Goal: Information Seeking & Learning: Learn about a topic

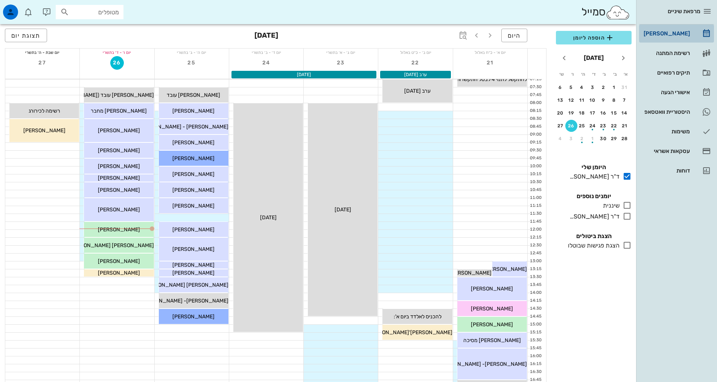
click at [669, 32] on div "[PERSON_NAME]" at bounding box center [666, 33] width 48 height 6
click at [561, 137] on div "4" at bounding box center [561, 138] width 12 height 5
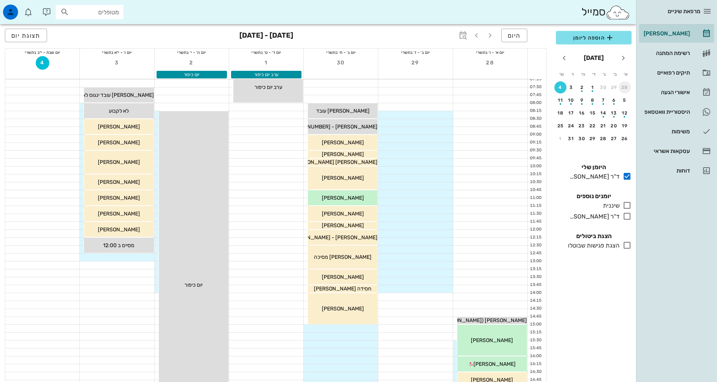
click at [624, 87] on div "28" at bounding box center [625, 87] width 12 height 5
click at [576, 127] on div "26" at bounding box center [571, 125] width 11 height 5
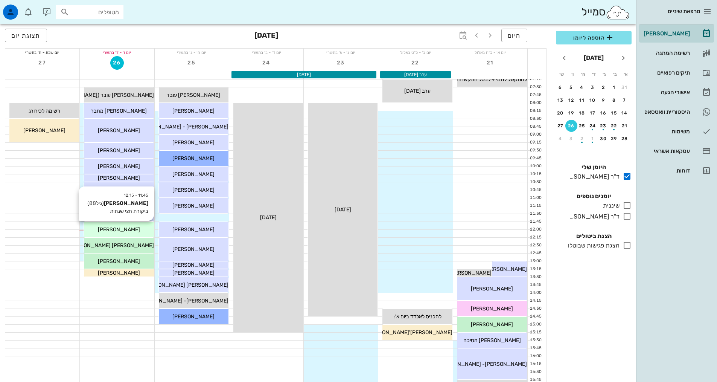
click at [143, 227] on div "[PERSON_NAME]" at bounding box center [119, 230] width 70 height 8
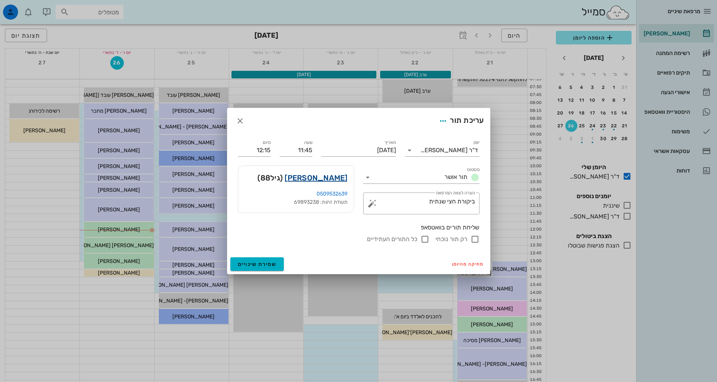
click at [307, 181] on link "[PERSON_NAME]" at bounding box center [316, 178] width 63 height 12
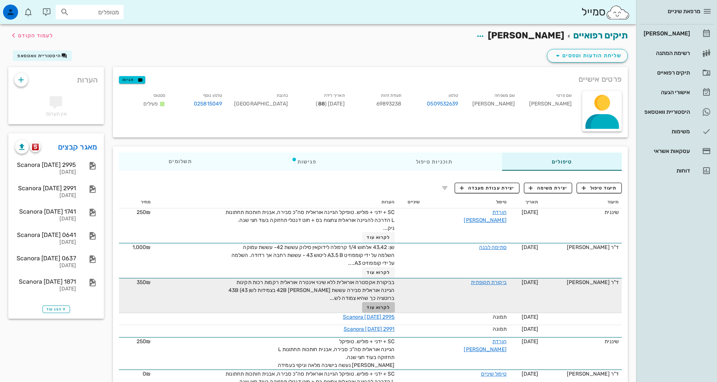
click at [390, 308] on span "לקרוא עוד" at bounding box center [378, 307] width 23 height 5
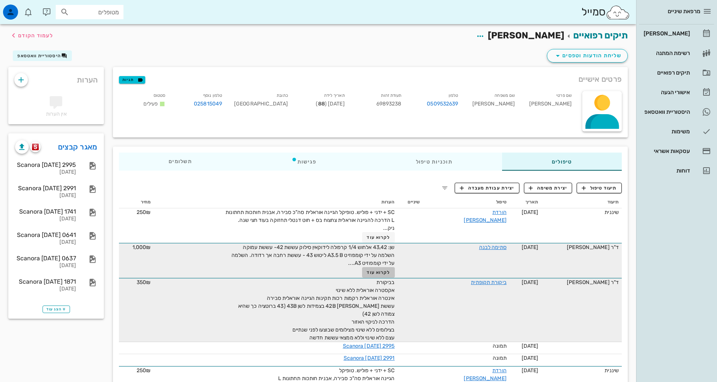
click at [390, 273] on span "לקרוא עוד" at bounding box center [378, 272] width 23 height 5
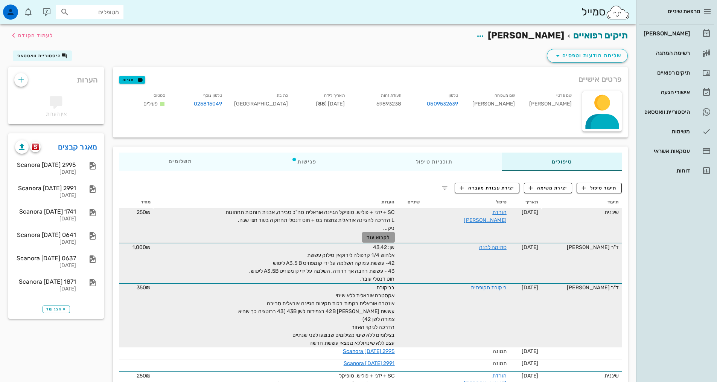
click at [390, 239] on span "לקרוא עוד" at bounding box center [378, 237] width 23 height 5
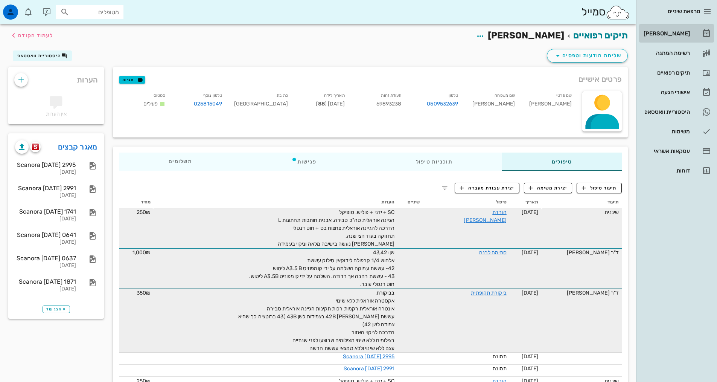
click at [672, 35] on div "[PERSON_NAME]" at bounding box center [666, 33] width 48 height 6
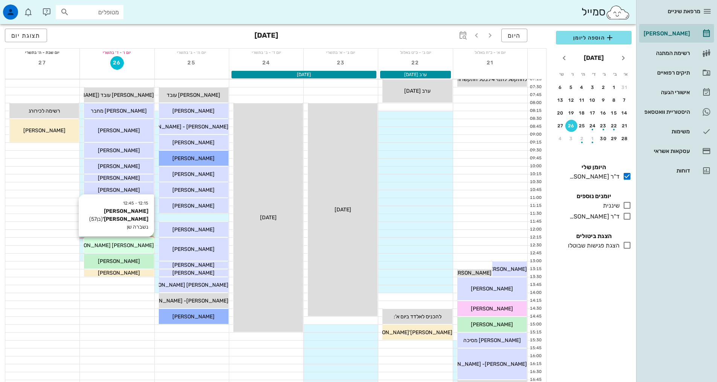
click at [143, 246] on div "[PERSON_NAME] [PERSON_NAME]'" at bounding box center [119, 245] width 70 height 8
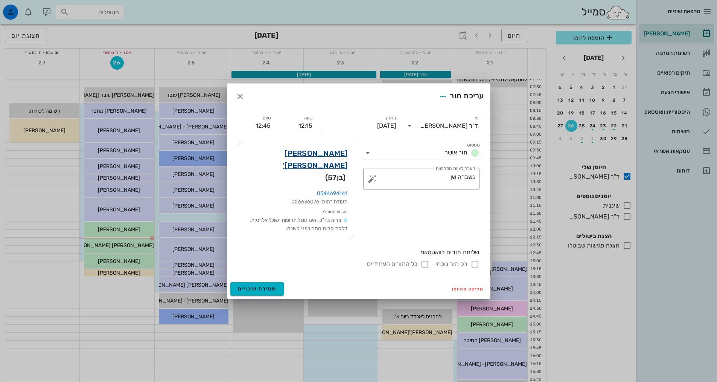
click at [329, 166] on link "[PERSON_NAME] [PERSON_NAME]'" at bounding box center [296, 159] width 104 height 24
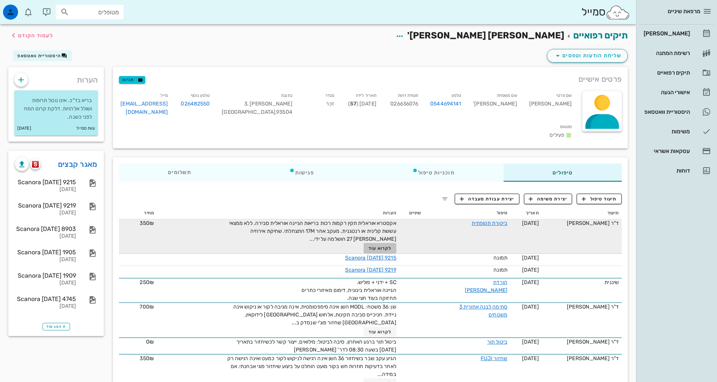
click at [378, 246] on span "לקרוא עוד" at bounding box center [380, 248] width 23 height 5
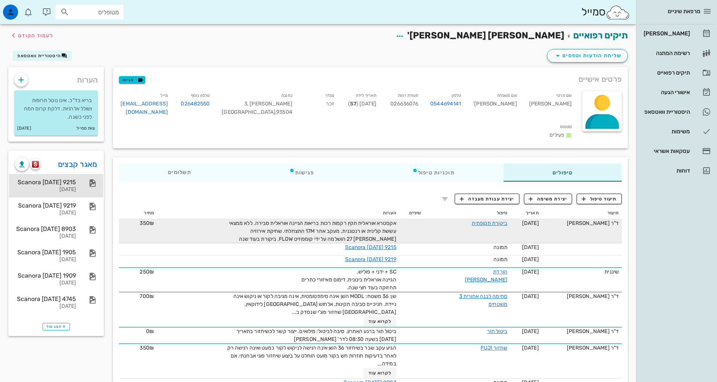
click at [56, 180] on div "Scanora [DATE] 9215" at bounding box center [45, 181] width 61 height 7
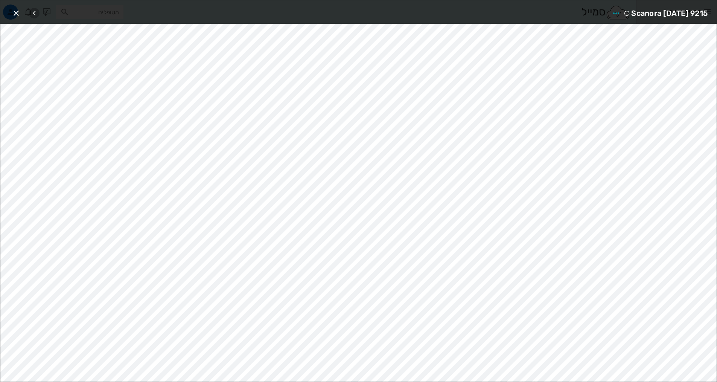
click at [35, 13] on icon "button" at bounding box center [34, 13] width 9 height 9
click at [14, 10] on icon "button" at bounding box center [16, 13] width 9 height 9
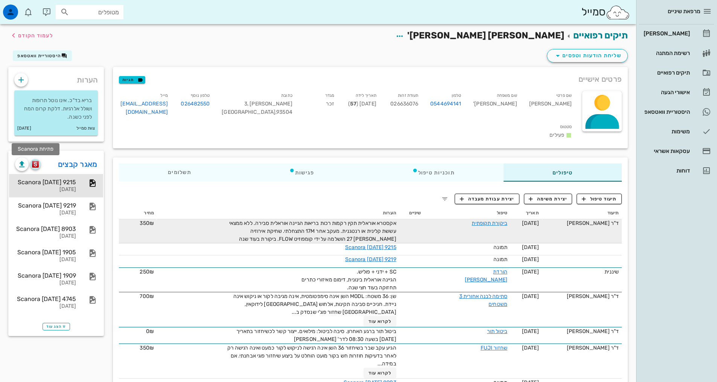
click at [37, 162] on img "button" at bounding box center [35, 164] width 7 height 7
